Goal: Transaction & Acquisition: Purchase product/service

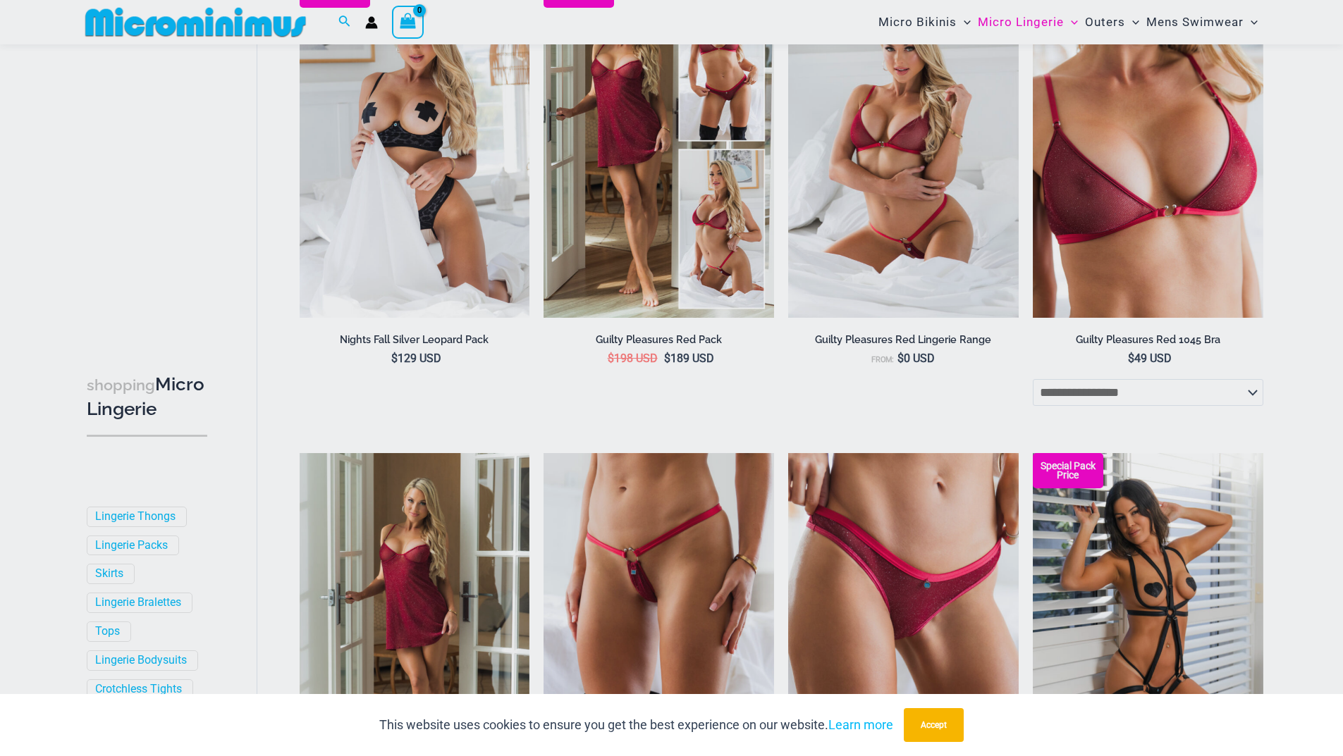
scroll to position [480, 0]
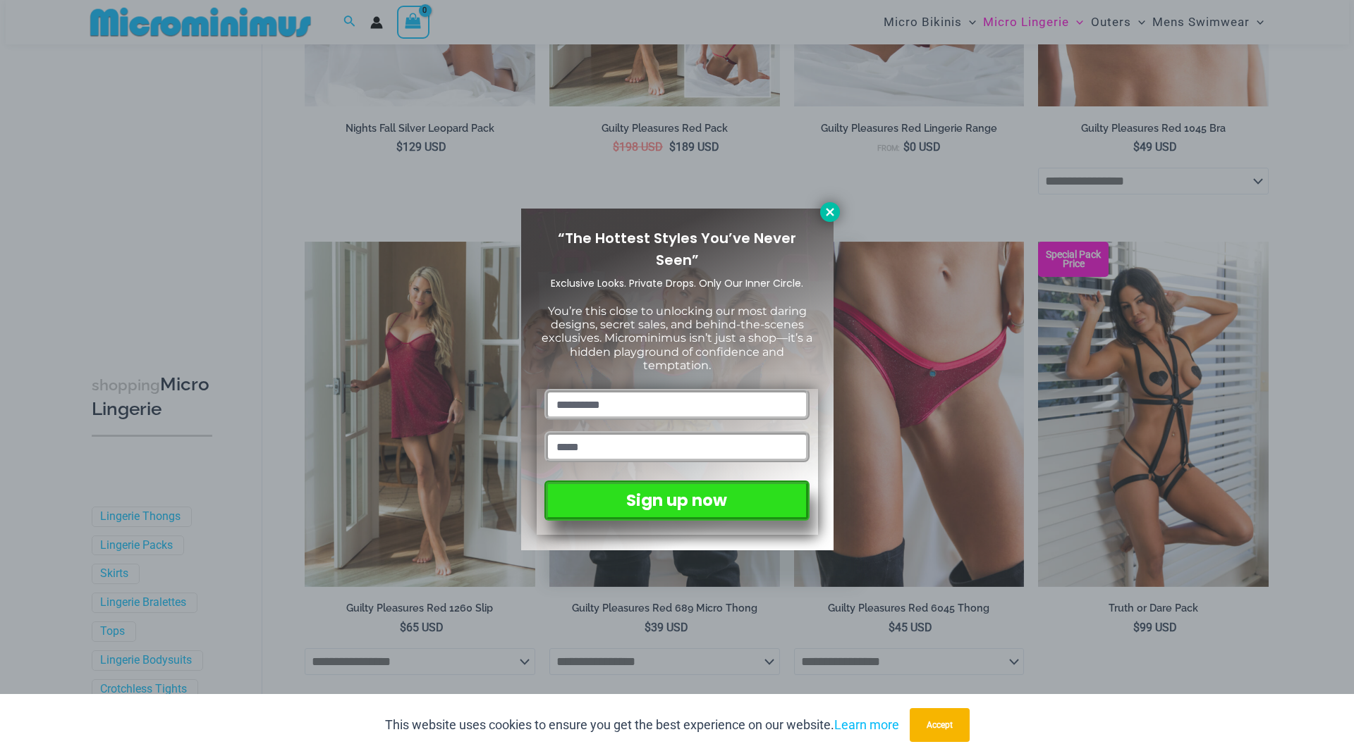
click at [837, 212] on button at bounding box center [830, 212] width 20 height 20
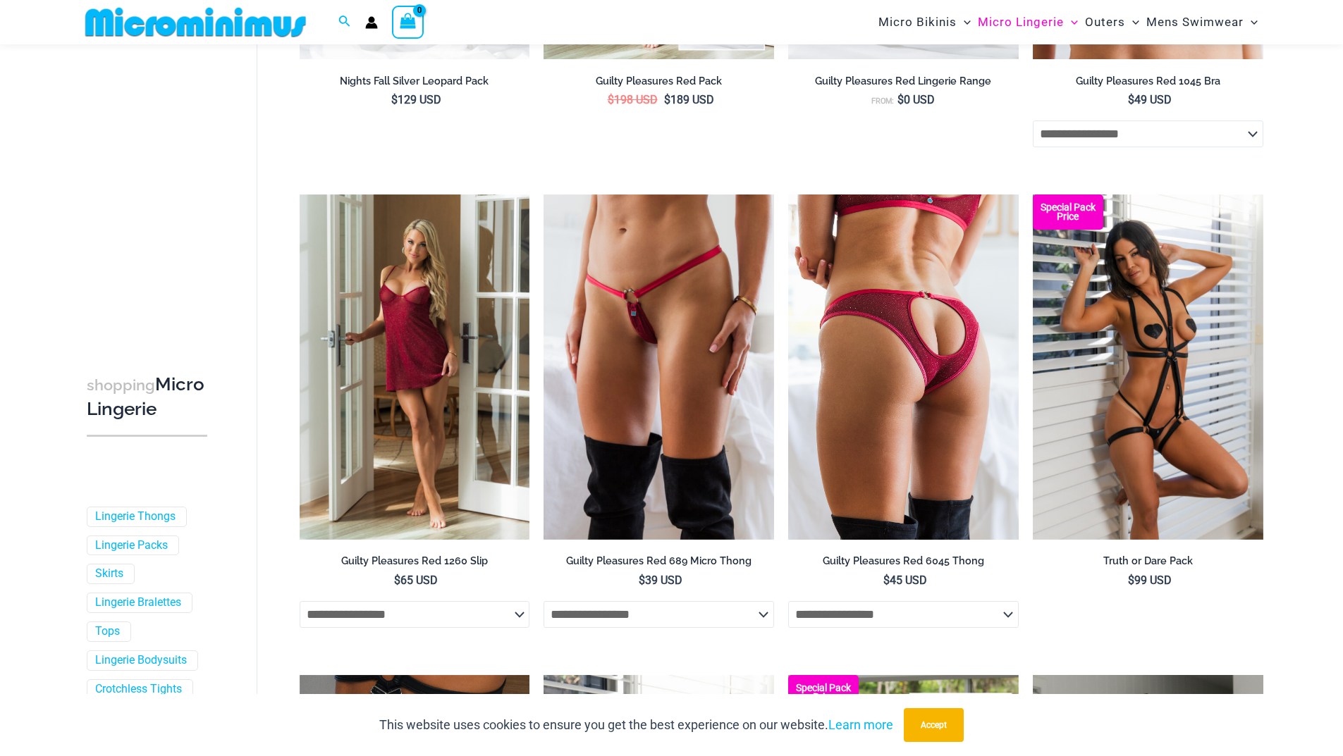
scroll to position [551, 0]
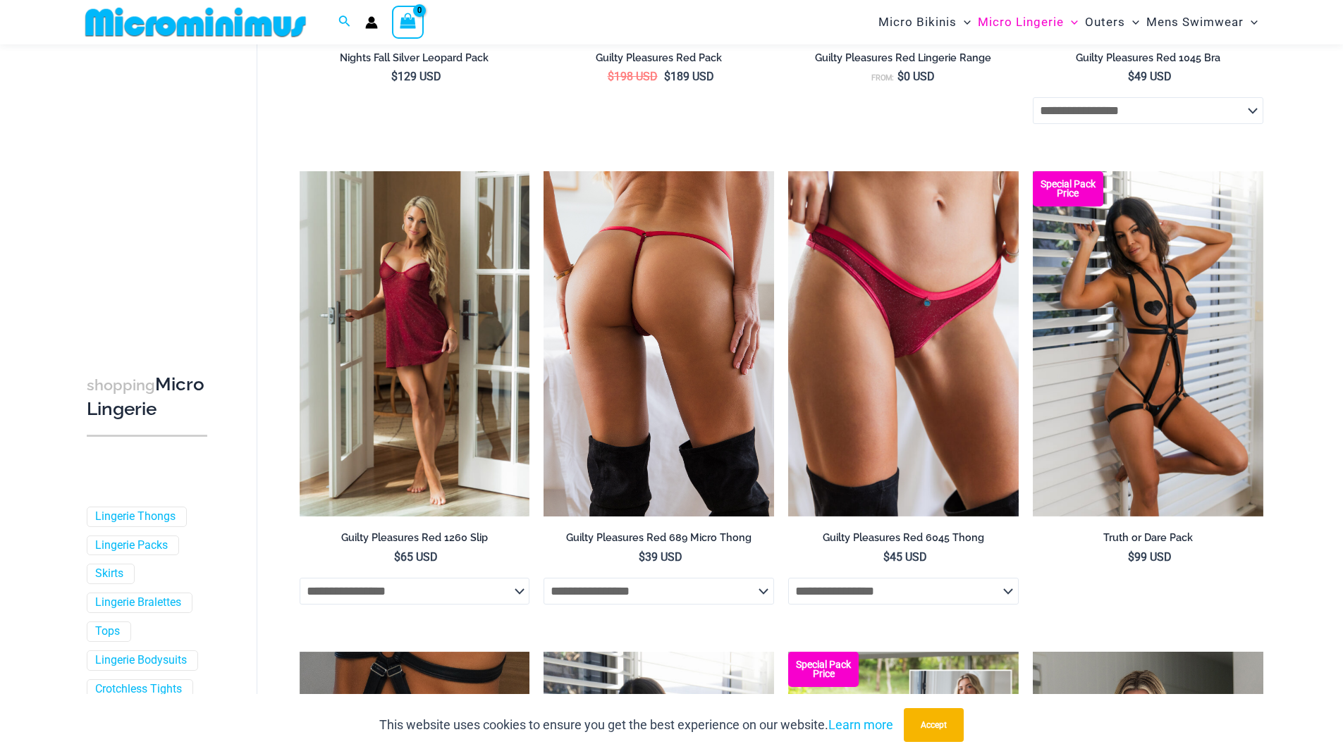
click at [697, 330] on img at bounding box center [659, 343] width 231 height 345
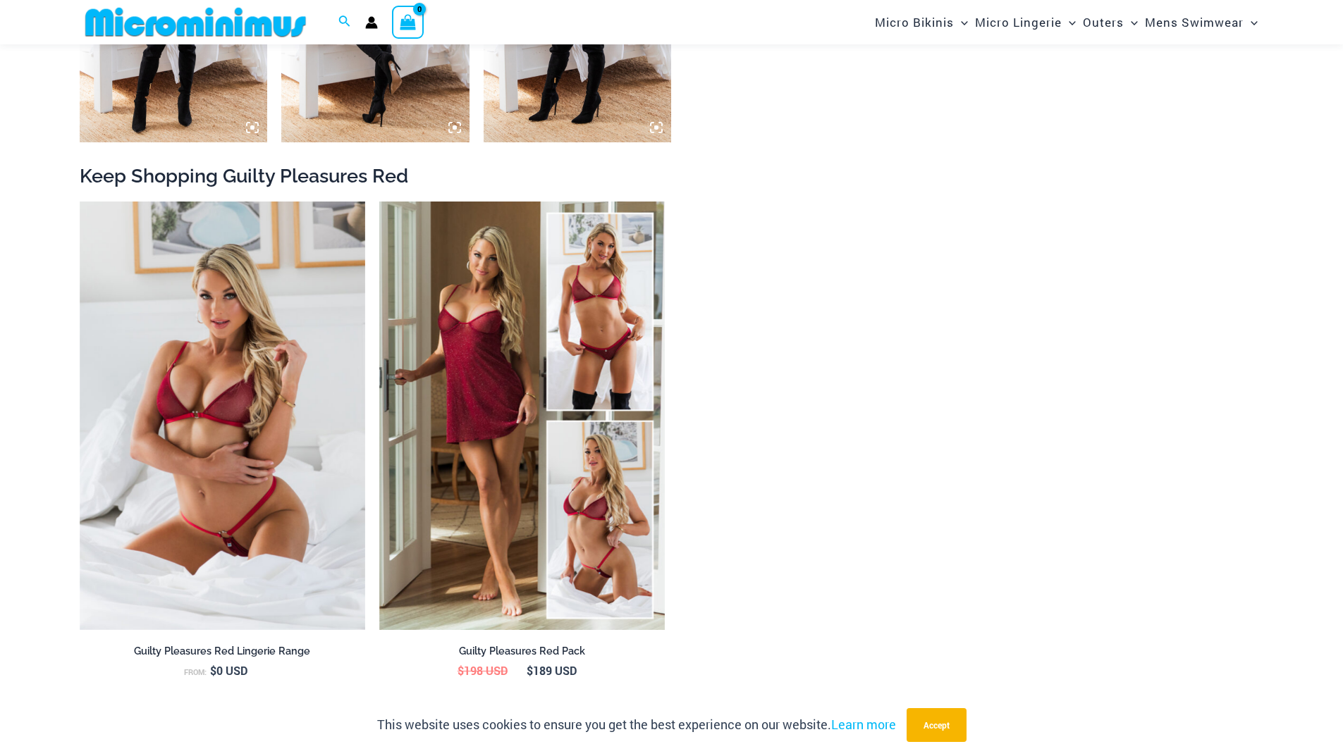
scroll to position [1057, 0]
